Goal: Task Accomplishment & Management: Manage account settings

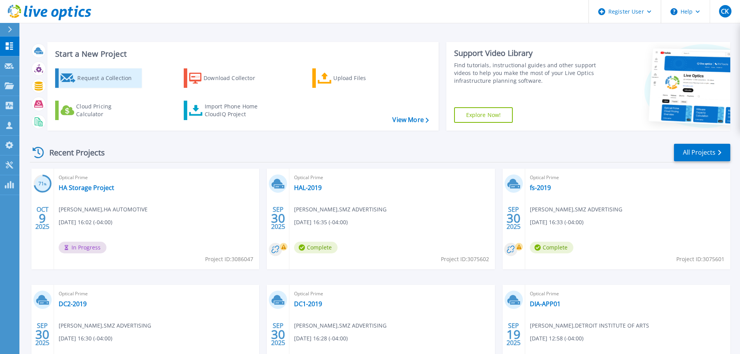
click at [94, 76] on div "Request a Collection" at bounding box center [108, 78] width 62 height 16
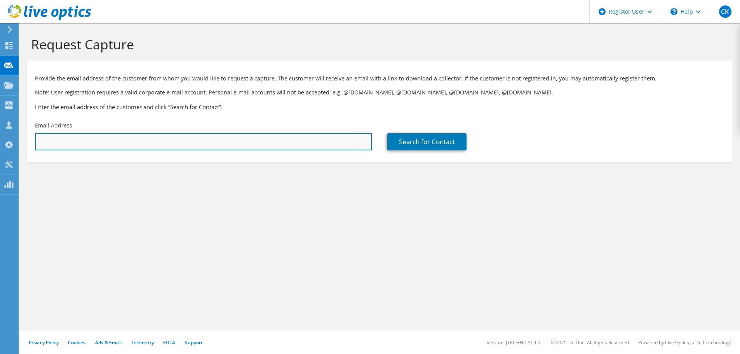
click at [153, 144] on input "text" at bounding box center [203, 141] width 337 height 17
paste input "m.trudo@tachi-s.com"
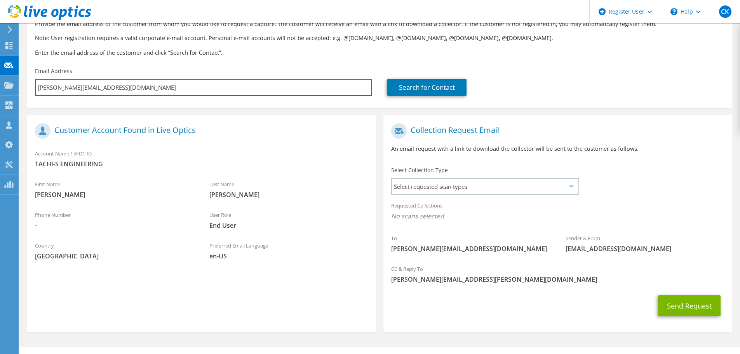
scroll to position [71, 0]
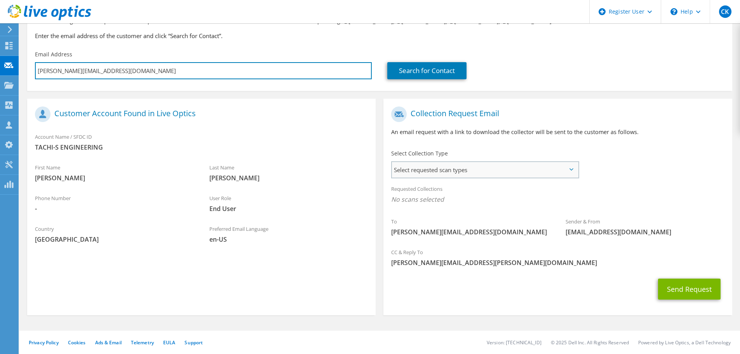
type input "m.trudo@tachi-s.com"
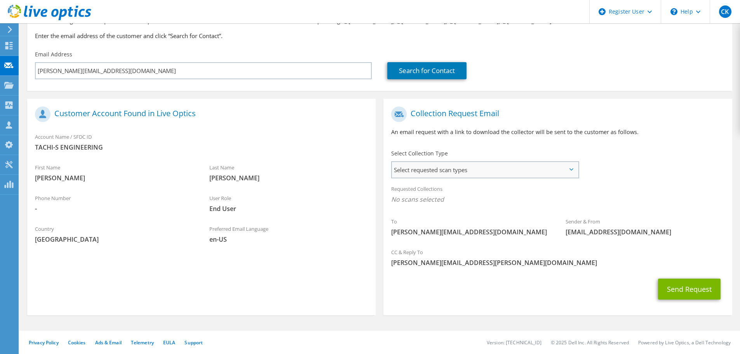
click at [536, 166] on span "Select requested scan types" at bounding box center [485, 170] width 186 height 16
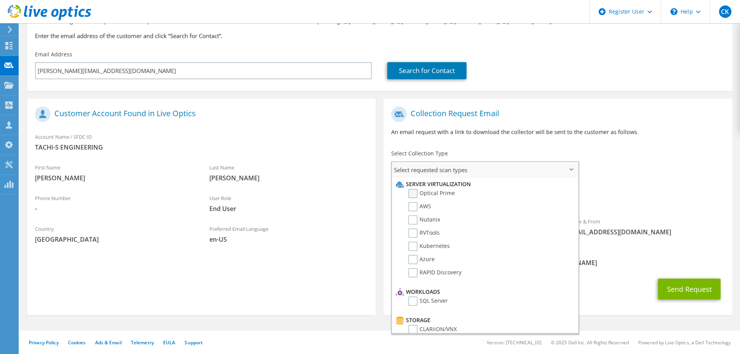
click at [446, 191] on label "Optical Prime" at bounding box center [431, 193] width 47 height 9
click at [0, 0] on input "Optical Prime" at bounding box center [0, 0] width 0 height 0
click at [689, 293] on button "Send Request" at bounding box center [689, 291] width 63 height 21
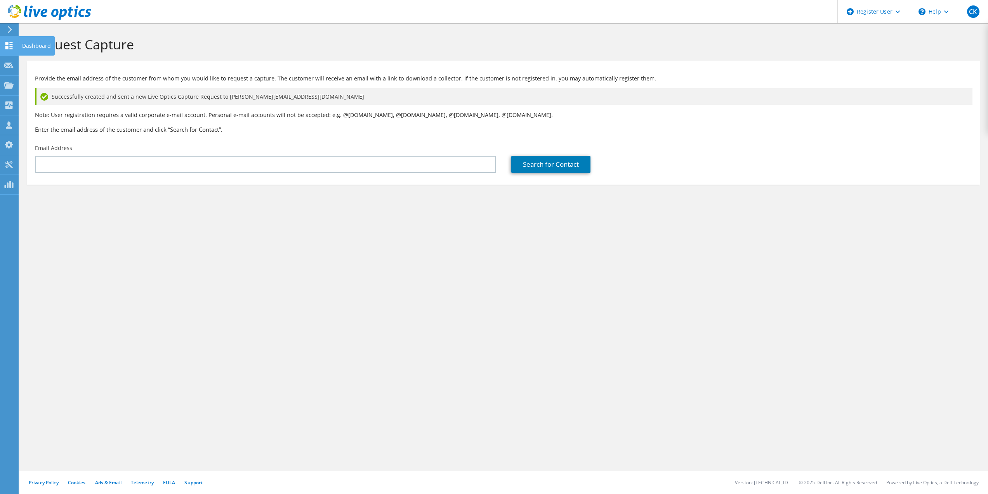
click at [10, 44] on use at bounding box center [8, 45] width 7 height 7
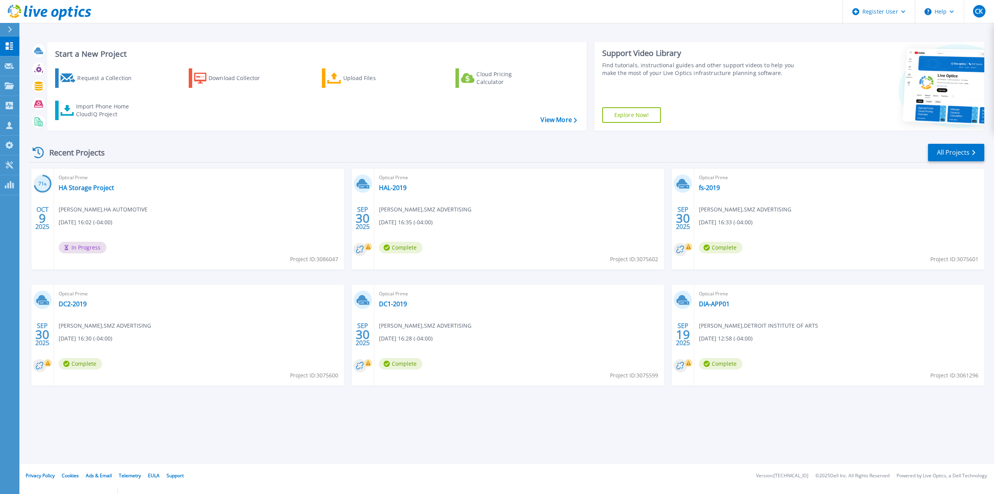
drag, startPoint x: 250, startPoint y: 196, endPoint x: 254, endPoint y: 197, distance: 4.1
click at [254, 197] on div "Optical Prime HA Storage Project Wen Zhang , HA AUTOMOTIVE 10/09/2025, 16:02 (-…" at bounding box center [199, 219] width 290 height 101
click at [0, 86] on link "Projects Projects" at bounding box center [9, 86] width 19 height 20
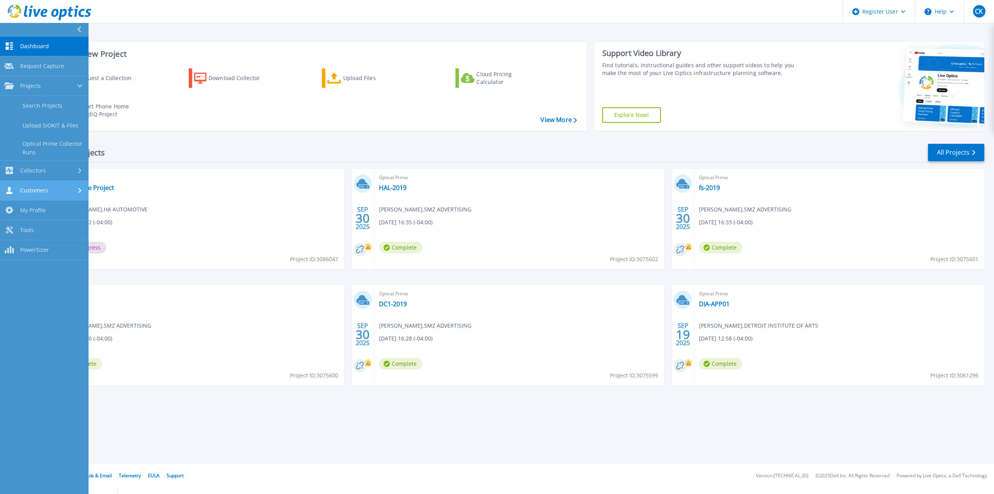
click at [45, 190] on span "Customers" at bounding box center [34, 190] width 28 height 7
click at [58, 212] on link "Search & Manage Users" at bounding box center [44, 212] width 89 height 25
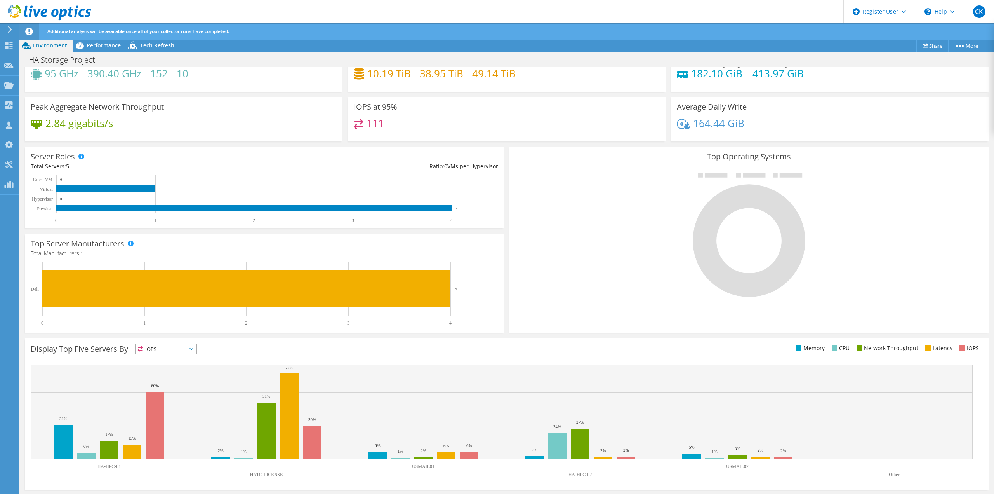
scroll to position [70, 0]
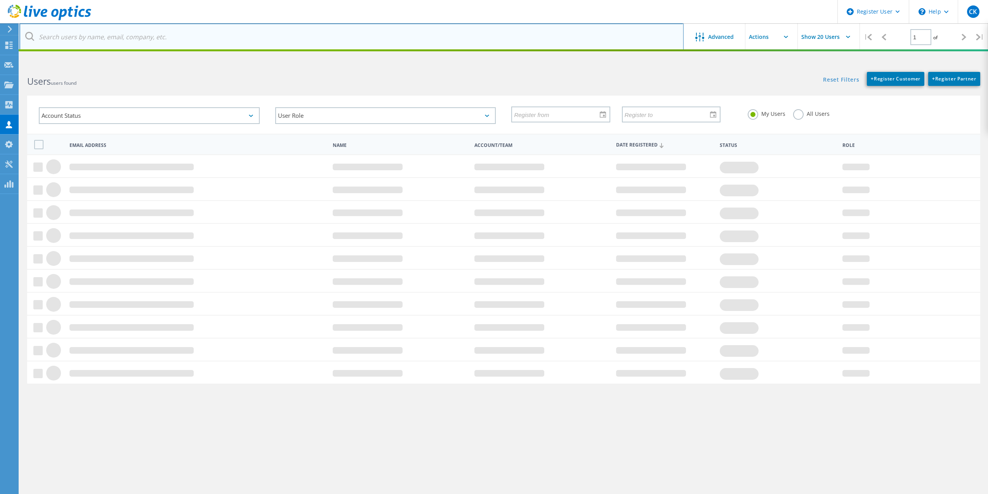
click at [313, 39] on input "text" at bounding box center [351, 36] width 664 height 27
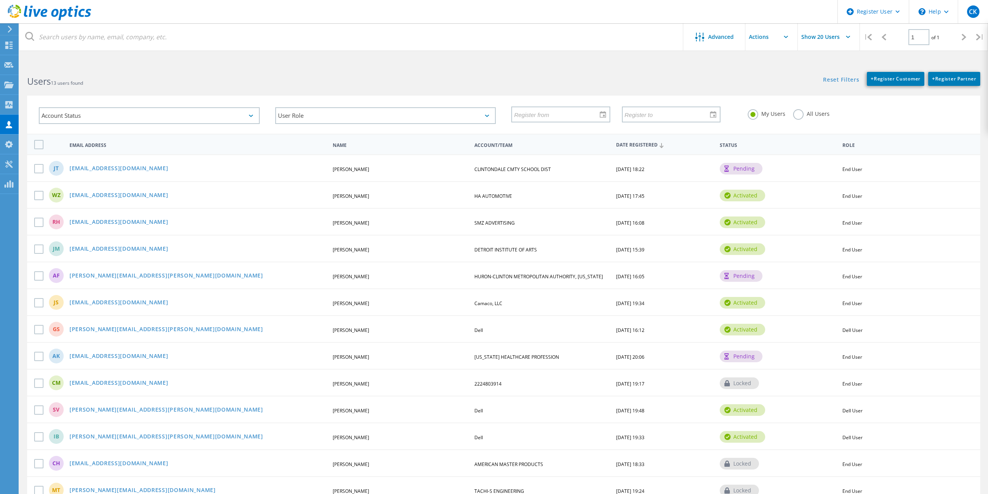
click at [803, 120] on div "All Users" at bounding box center [811, 114] width 37 height 11
click at [797, 115] on label "All Users" at bounding box center [811, 112] width 37 height 7
click at [0, 0] on input "All Users" at bounding box center [0, 0] width 0 height 0
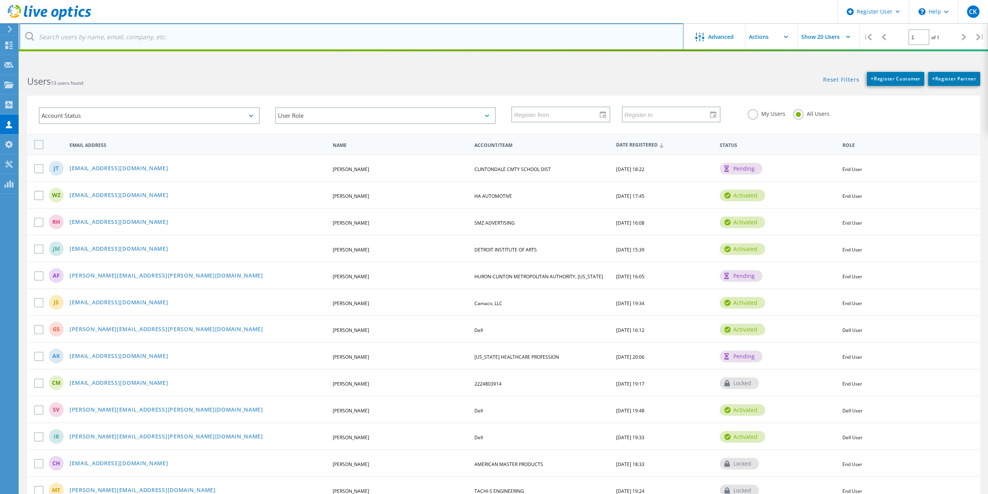
click at [223, 47] on input "text" at bounding box center [351, 36] width 664 height 27
paste input "Hey Josiah, You should have just received the Live Optics Capture Request. Plea…"
type input "Hey Josiah, You should have just received the Live Optics Capture Request. Plea…"
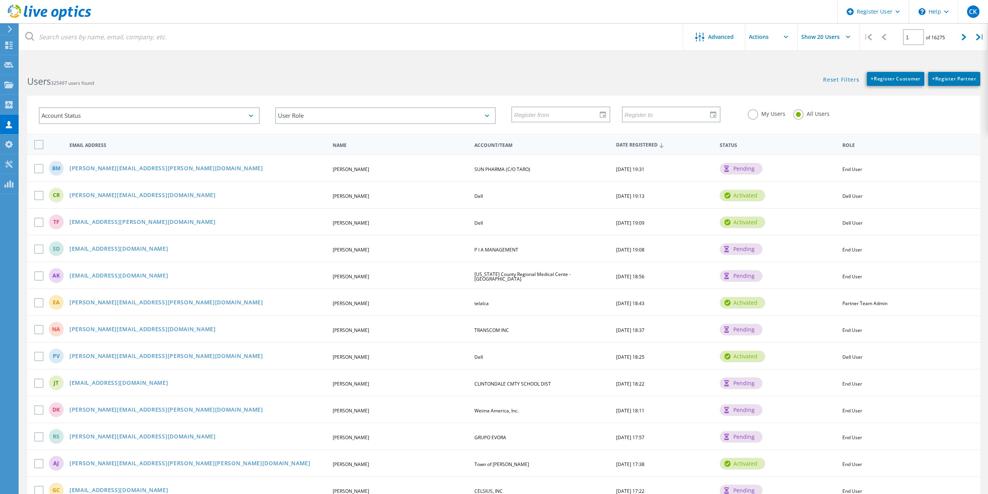
click at [758, 114] on label "My Users" at bounding box center [767, 112] width 38 height 7
click at [0, 0] on input "My Users" at bounding box center [0, 0] width 0 height 0
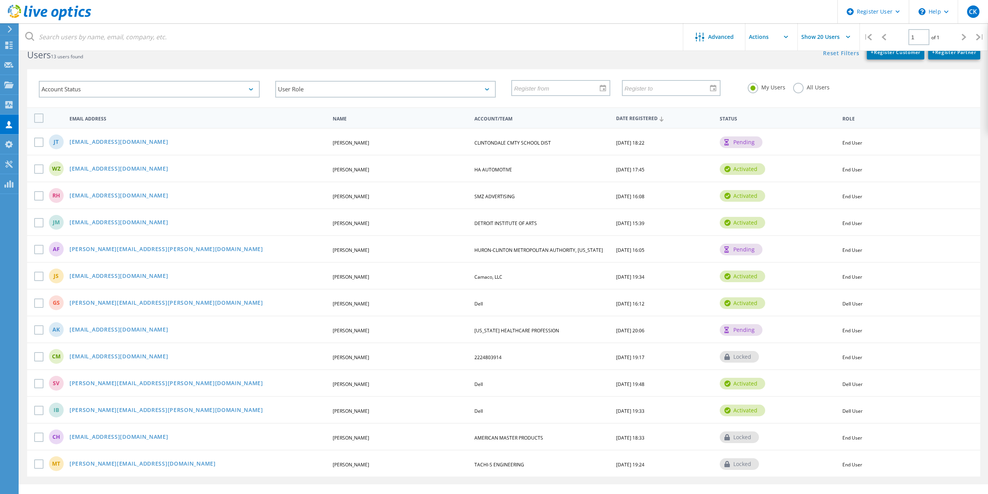
scroll to position [40, 0]
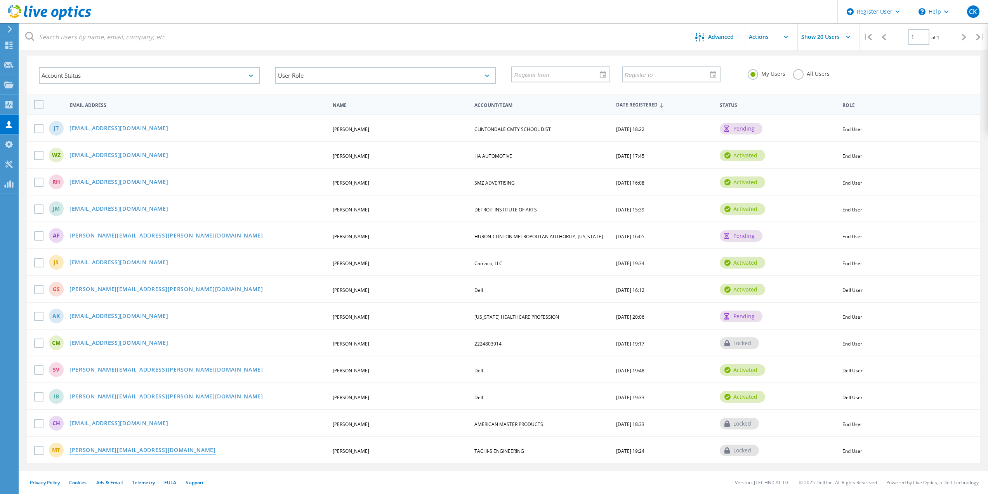
drag, startPoint x: 119, startPoint y: 450, endPoint x: 112, endPoint y: 450, distance: 6.6
click at [112, 450] on link "[PERSON_NAME][EMAIL_ADDRESS][DOMAIN_NAME]" at bounding box center [143, 450] width 146 height 7
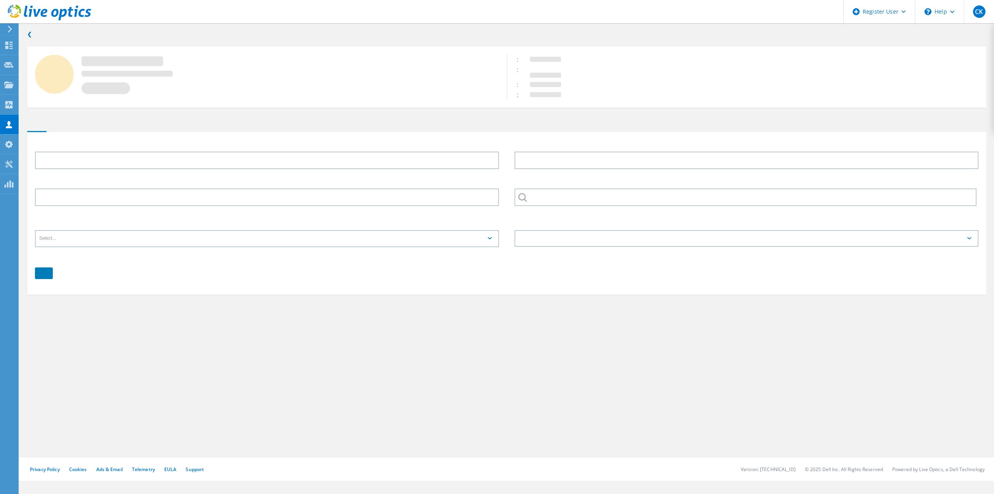
type input "[PERSON_NAME]"
type input "TACHI-S ENGINEERING"
type input "English"
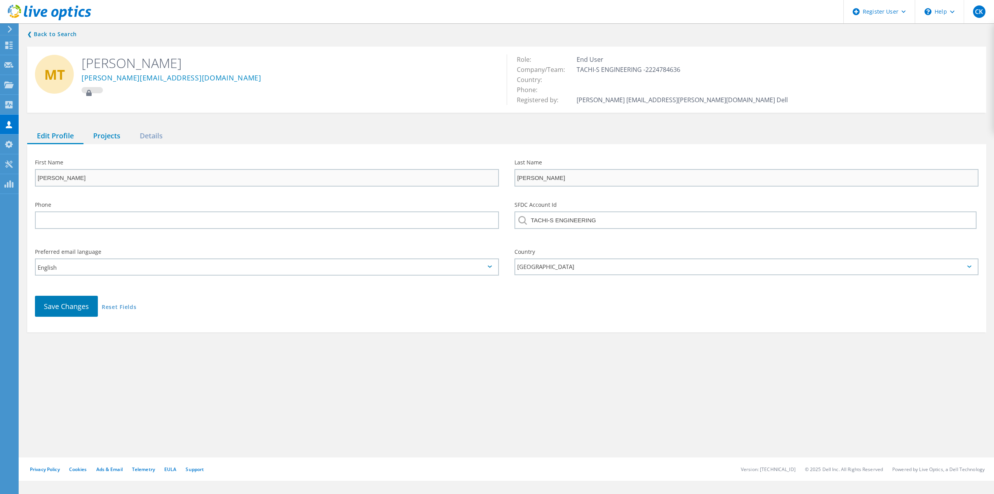
click at [108, 138] on div "Projects" at bounding box center [106, 136] width 47 height 16
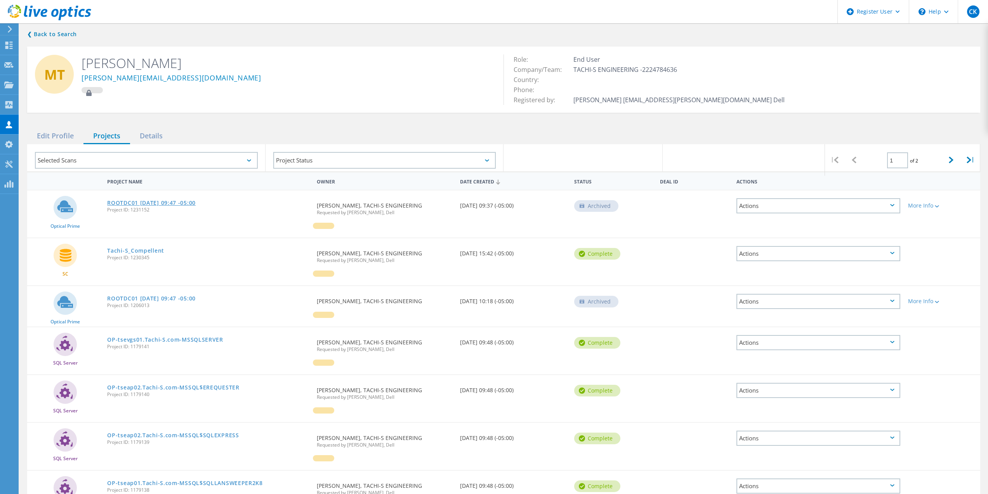
click at [158, 200] on link "ROOTDC01 2020-11-10 09:47 -05:00" at bounding box center [151, 202] width 89 height 5
